Goal: Task Accomplishment & Management: Complete application form

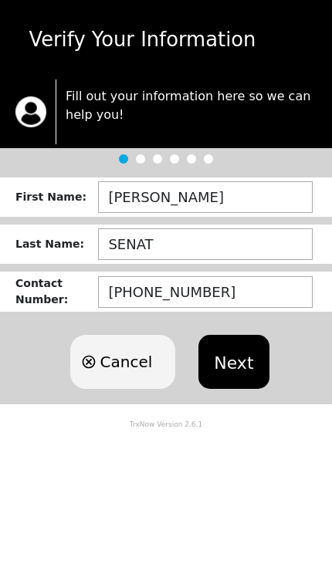
click at [222, 358] on button "Next" at bounding box center [233, 362] width 70 height 54
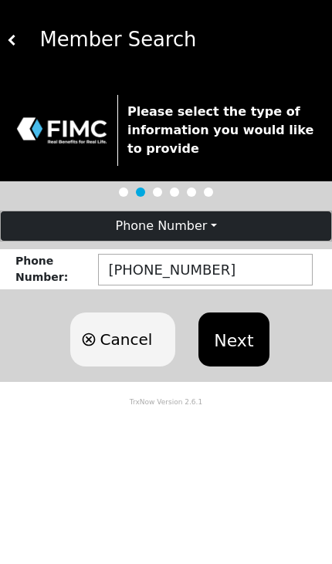
click at [241, 331] on button "Next" at bounding box center [233, 339] width 70 height 54
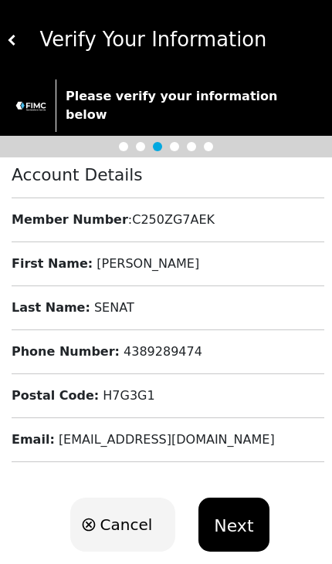
click at [237, 528] on button "Next" at bounding box center [233, 525] width 70 height 54
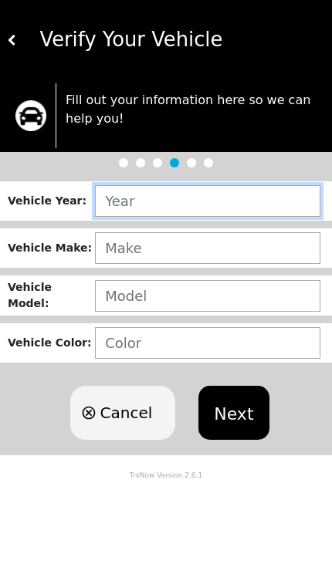
click at [192, 207] on input "text" at bounding box center [207, 201] width 225 height 32
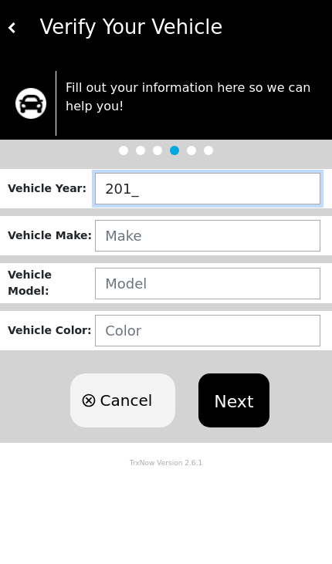
type input "2014"
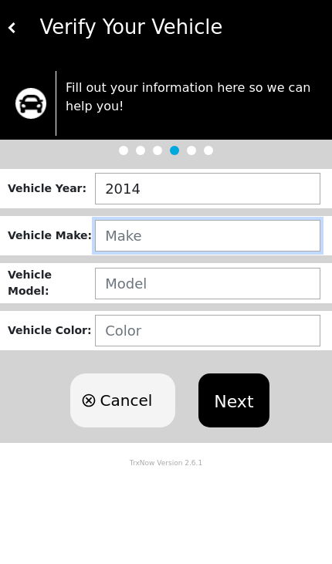
click at [163, 238] on input "text" at bounding box center [207, 248] width 225 height 32
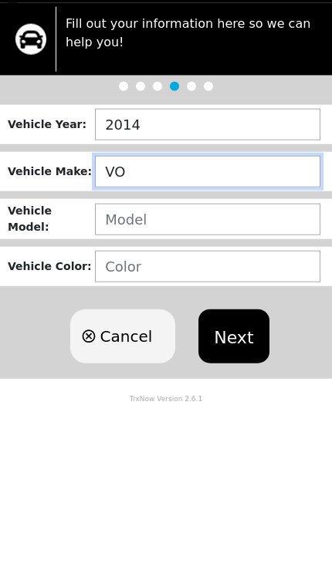
type input "V"
type input "VOL"
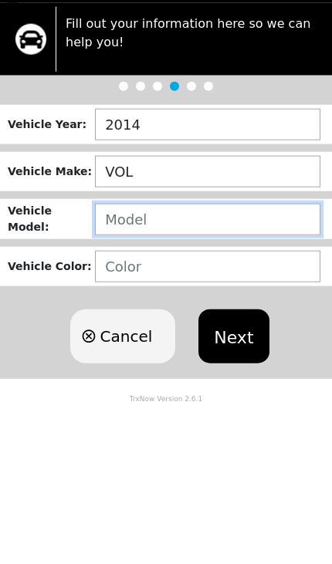
click at [117, 280] on input "text" at bounding box center [207, 296] width 225 height 32
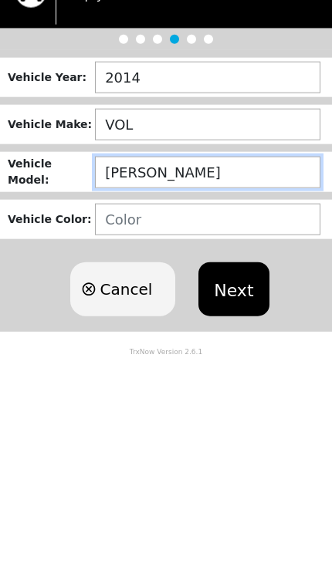
type input "JETTA"
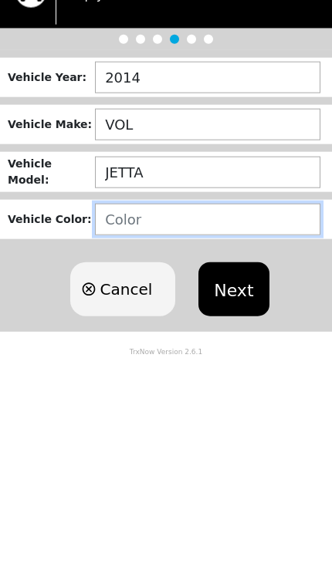
click at [130, 327] on input "text" at bounding box center [207, 343] width 225 height 32
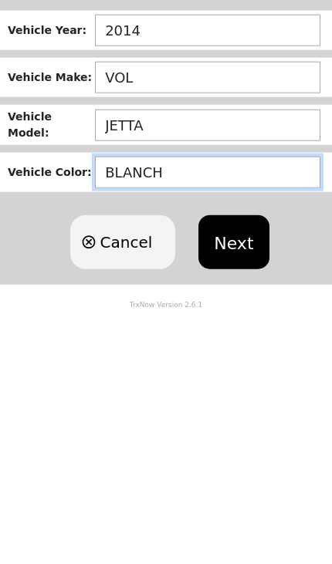
type input "[PERSON_NAME]"
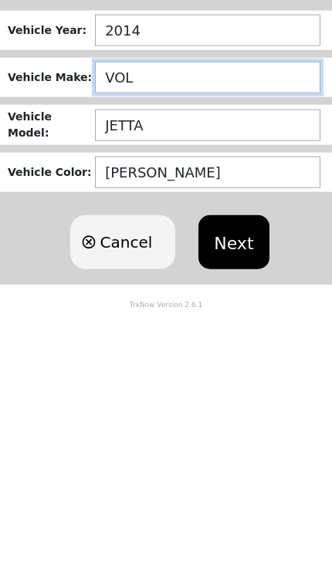
click at [136, 232] on input "VOL" at bounding box center [207, 248] width 225 height 32
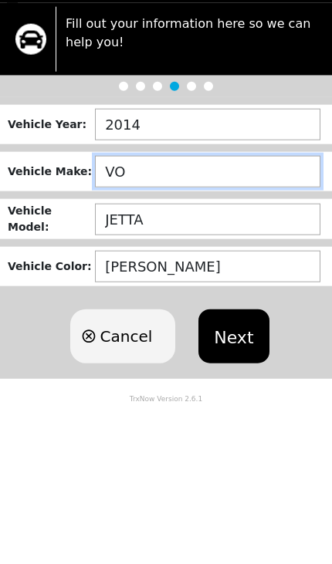
type input "V"
type input "VOLKSWAGEN"
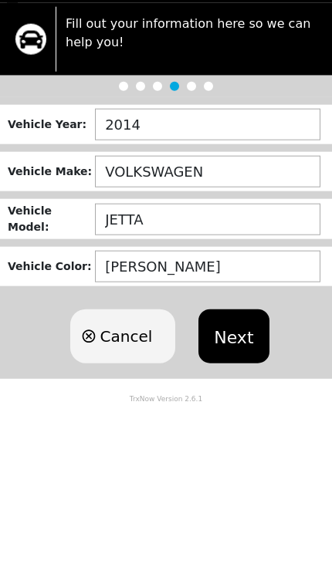
click at [230, 386] on button "Next" at bounding box center [233, 413] width 70 height 54
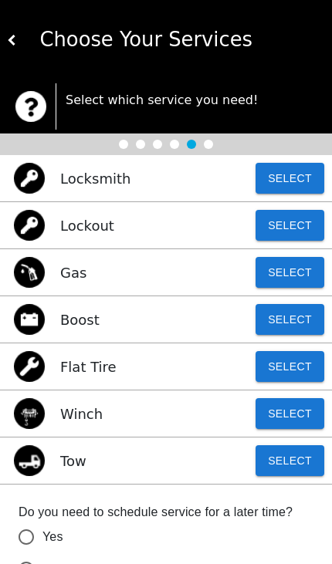
click at [293, 458] on button "Select" at bounding box center [289, 460] width 69 height 31
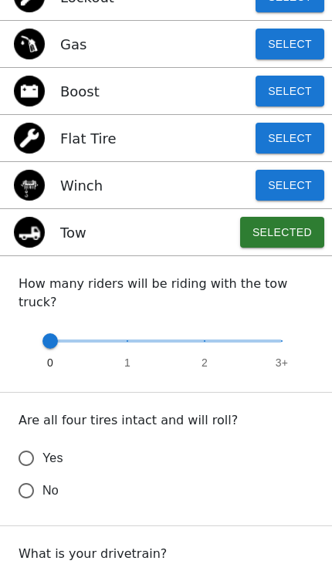
scroll to position [229, 0]
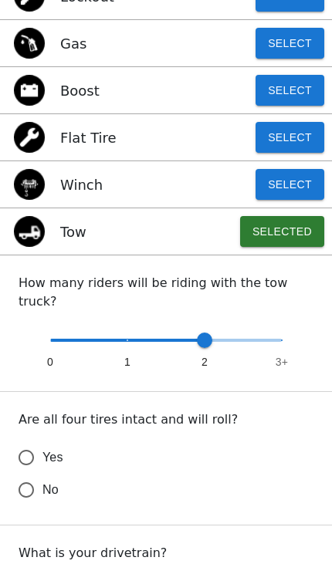
type input "1"
click at [30, 441] on input "Yes" at bounding box center [26, 457] width 32 height 32
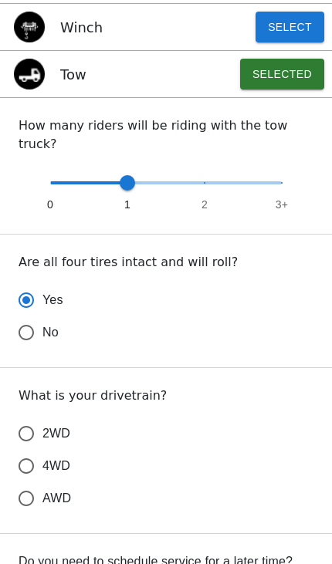
click at [28, 417] on input "2WD" at bounding box center [26, 433] width 32 height 32
radio input "true"
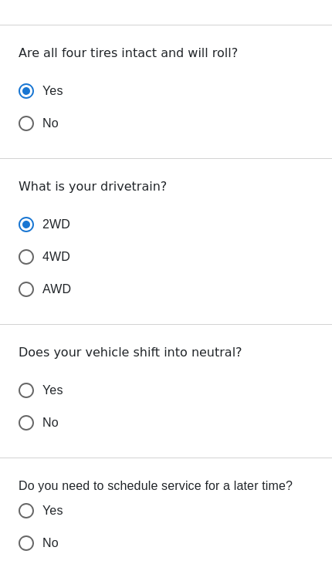
scroll to position [596, 0]
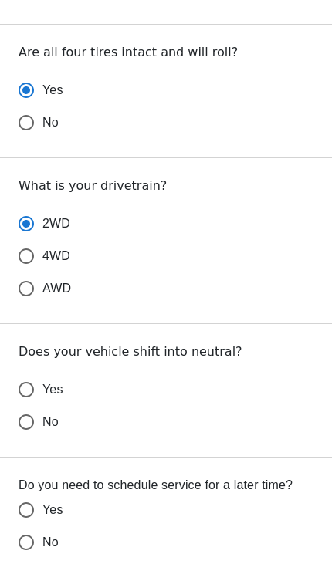
click at [25, 373] on input "Yes" at bounding box center [26, 389] width 32 height 32
radio input "false"
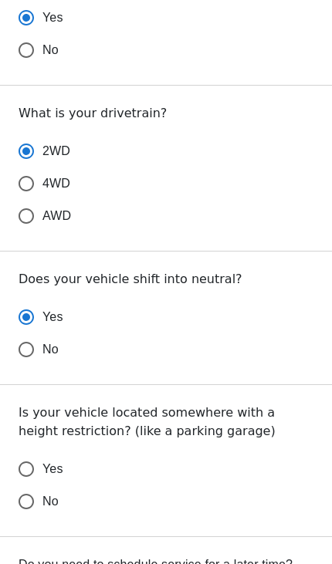
scroll to position [670, 0]
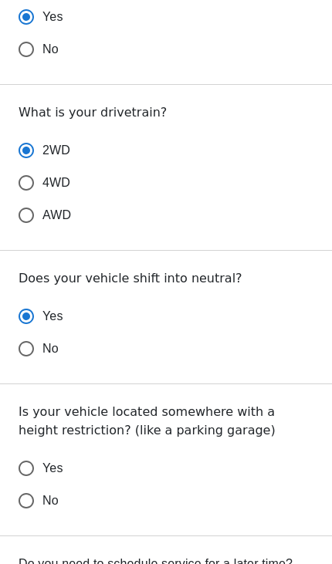
click at [39, 485] on input "No" at bounding box center [26, 501] width 32 height 32
radio input "false"
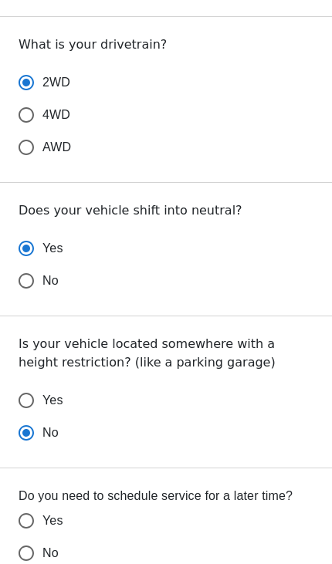
scroll to position [740, 0]
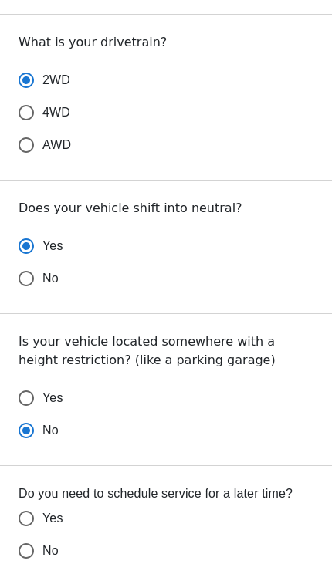
click at [27, 535] on input "No" at bounding box center [26, 551] width 32 height 32
radio input "false"
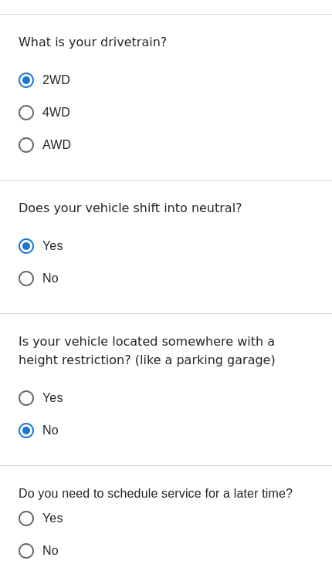
scroll to position [741, 0]
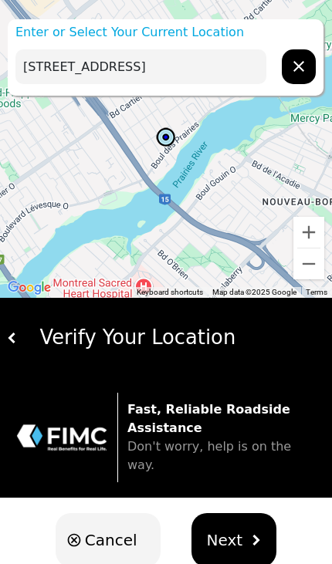
click at [213, 59] on input "[STREET_ADDRESS]" at bounding box center [140, 66] width 251 height 35
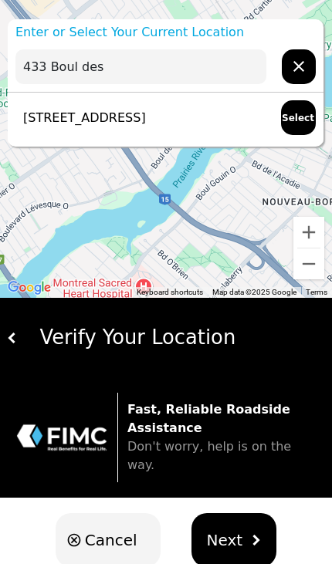
type input "433"
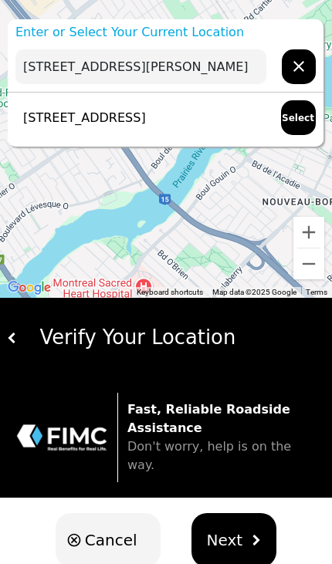
click at [49, 118] on p "[STREET_ADDRESS]" at bounding box center [80, 118] width 130 height 19
type input "[STREET_ADDRESS]"
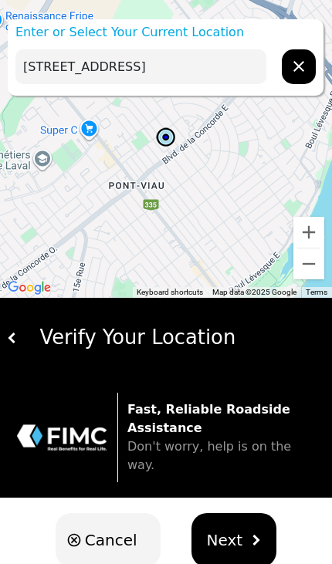
click at [229, 529] on span "Next" at bounding box center [225, 540] width 36 height 23
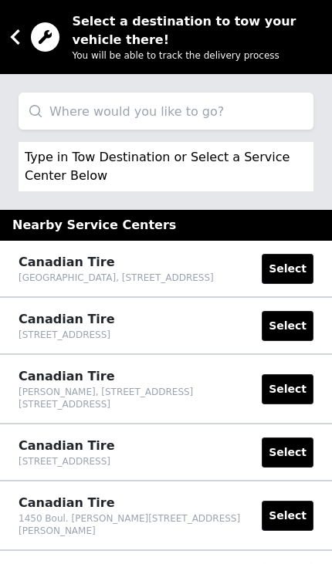
click at [65, 115] on input "search" at bounding box center [166, 111] width 295 height 37
paste input "[STREET_ADDRESS] [PERSON_NAME][STREET_ADDRESS]"
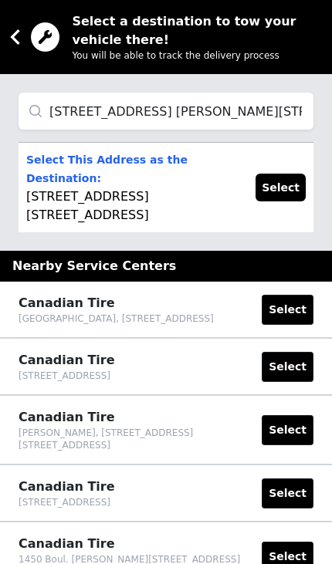
type input "[STREET_ADDRESS] [PERSON_NAME][STREET_ADDRESS]"
click at [291, 186] on button "Select" at bounding box center [280, 188] width 50 height 28
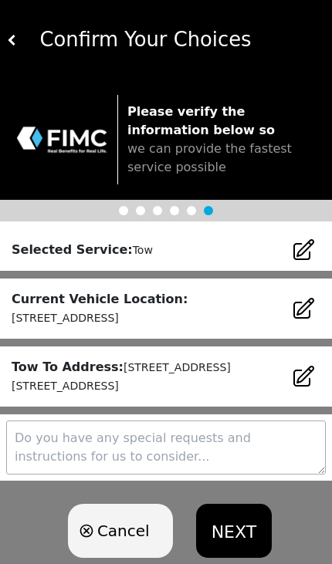
click at [238, 528] on button "NEXT" at bounding box center [234, 531] width 76 height 54
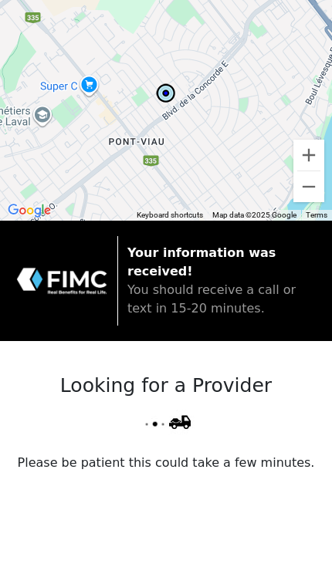
scroll to position [25, 0]
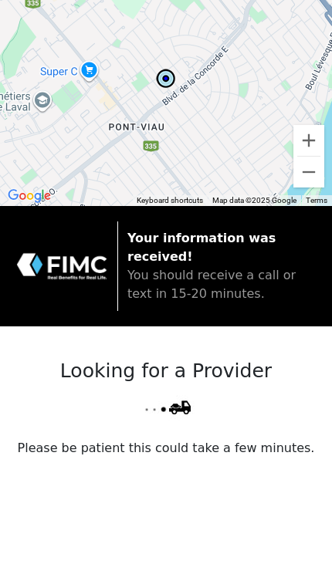
click at [195, 443] on div "Looking for a Provider Please be patient this could take a few minutes." at bounding box center [166, 441] width 332 height 231
click at [228, 485] on div "Looking for a Provider Please be patient this could take a few minutes." at bounding box center [166, 441] width 332 height 231
